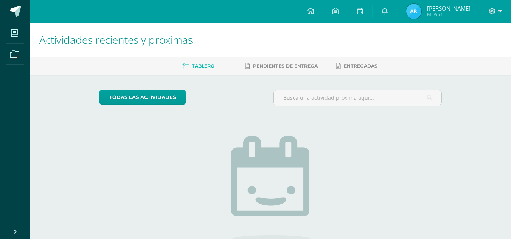
click at [421, 11] on span "Alexandra Dinnora Mi Perfil" at bounding box center [437, 11] width 67 height 15
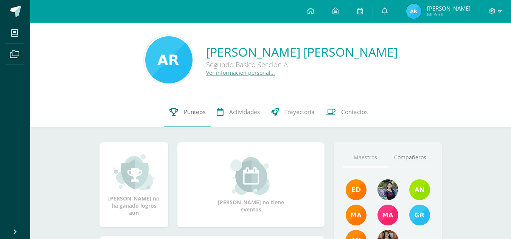
click at [176, 111] on icon at bounding box center [173, 112] width 9 height 8
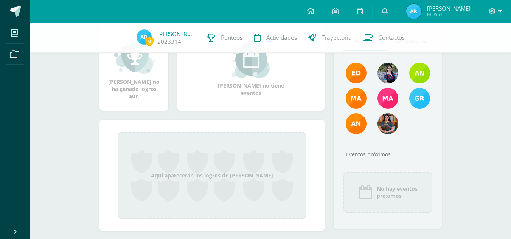
scroll to position [130, 0]
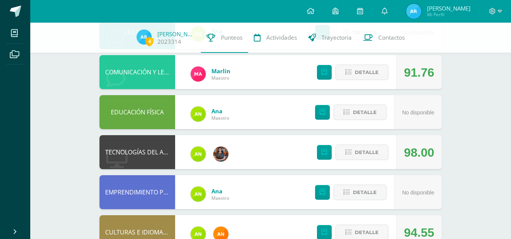
scroll to position [410, 0]
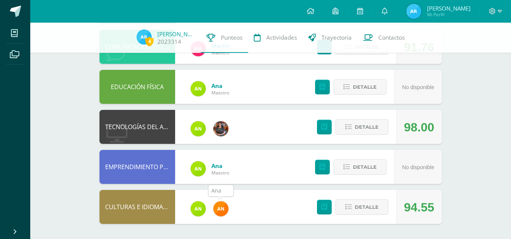
click at [223, 208] on img at bounding box center [220, 208] width 15 height 15
click at [222, 215] on img at bounding box center [220, 208] width 15 height 15
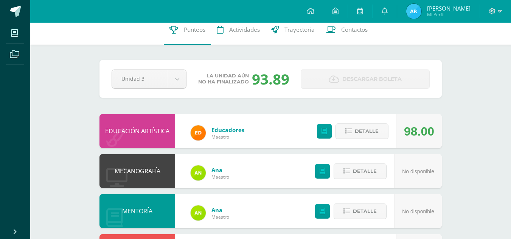
scroll to position [0, 0]
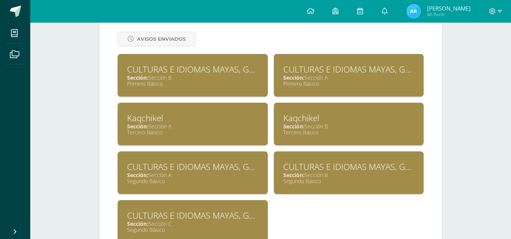
scroll to position [308, 0]
